Goal: Find specific page/section: Find specific page/section

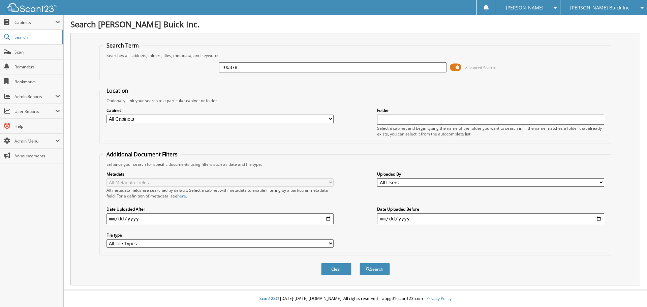
type input "105378"
click at [360, 263] on button "Search" at bounding box center [375, 269] width 30 height 12
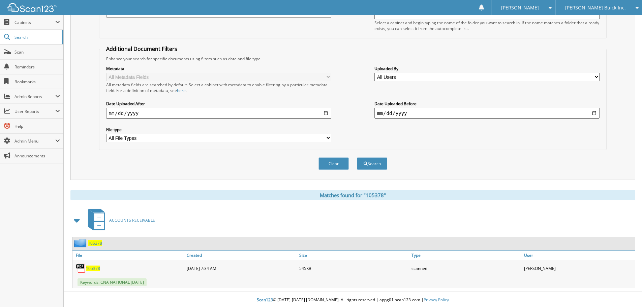
scroll to position [107, 0]
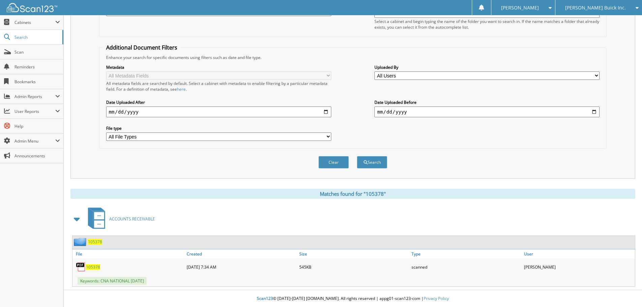
click at [94, 266] on span "105378" at bounding box center [93, 267] width 14 height 6
